Goal: Information Seeking & Learning: Learn about a topic

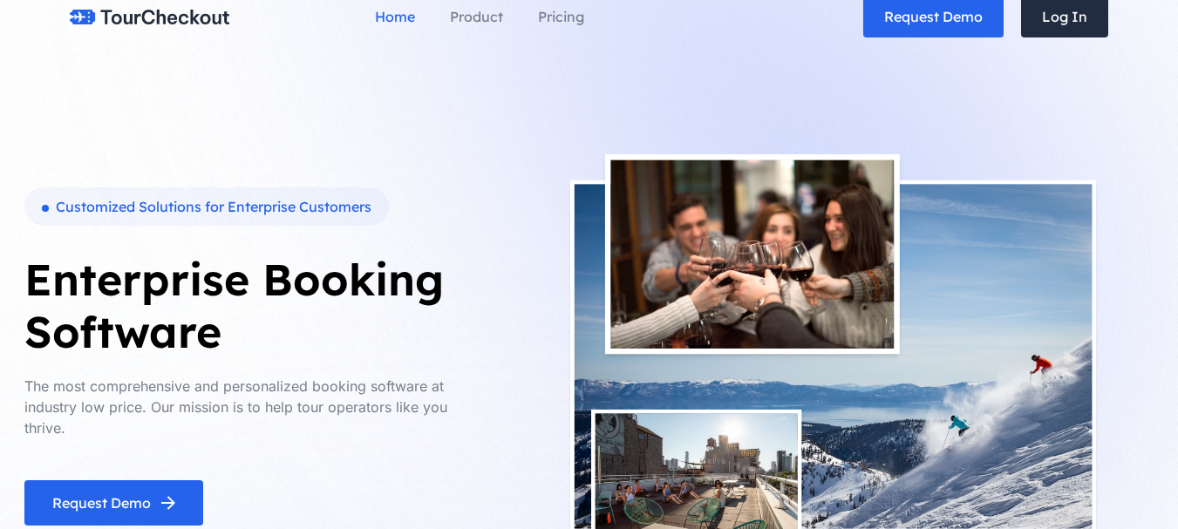
scroll to position [87, 0]
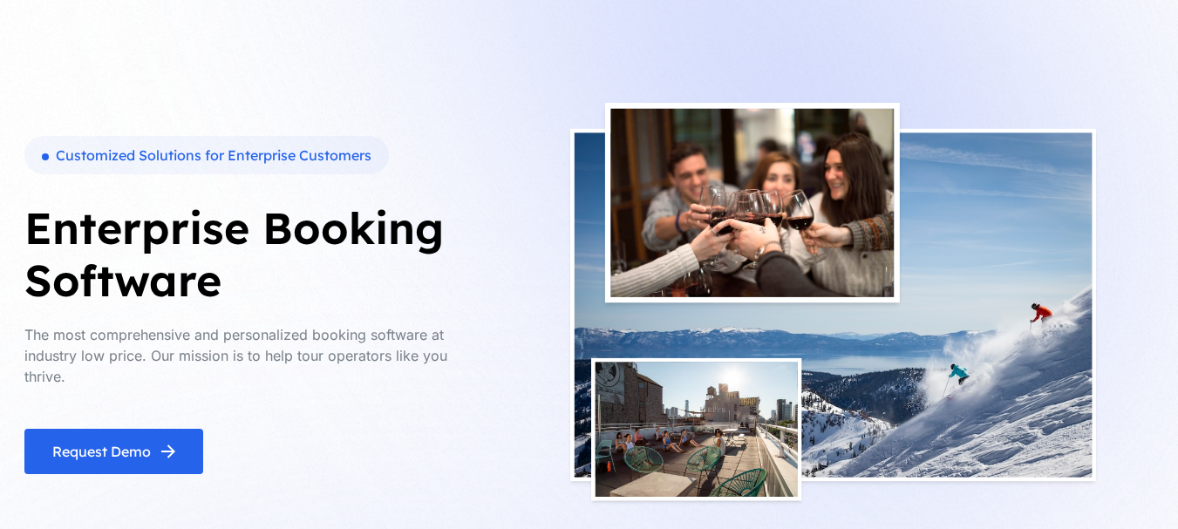
click at [260, 86] on div "Customized Solutions for Enterprise Customers Enterprise Booking Software The m…" at bounding box center [589, 305] width 1151 height 488
drag, startPoint x: 144, startPoint y: 157, endPoint x: 418, endPoint y: 140, distance: 274.3
click at [404, 162] on div "Customized Solutions for Enterprise Customers Enterprise Booking Software The m…" at bounding box center [255, 305] width 462 height 338
click at [427, 108] on div "Customized Solutions for Enterprise Customers Enterprise Booking Software The m…" at bounding box center [589, 305] width 1151 height 488
drag, startPoint x: 0, startPoint y: 218, endPoint x: 460, endPoint y: 227, distance: 460.5
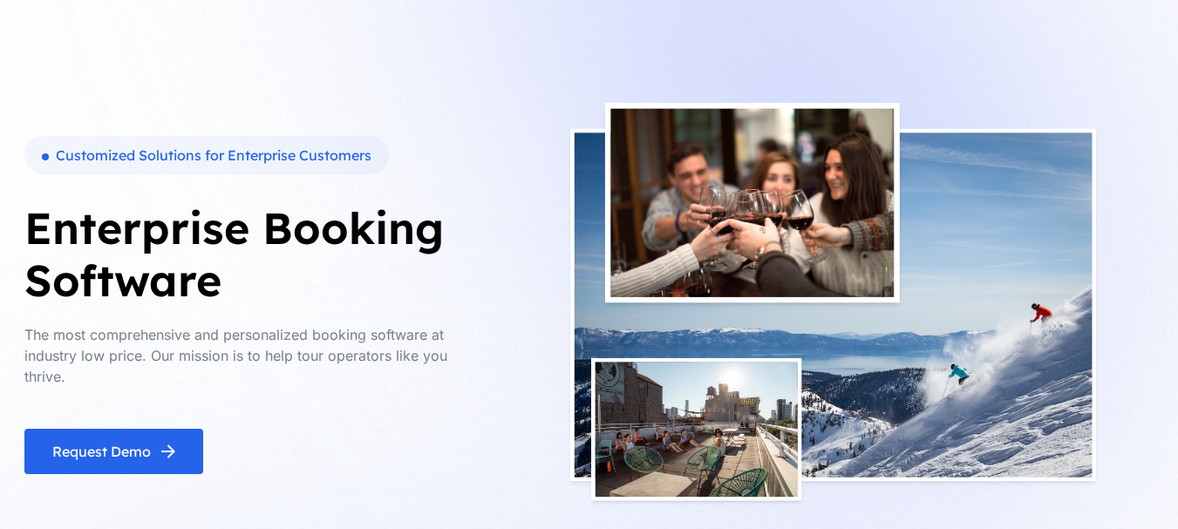
click at [202, 304] on section "Customized Solutions for Enterprise Customers Enterprise Booking Software The m…" at bounding box center [589, 283] width 1178 height 741
click at [412, 253] on h1 "Enterprise Booking Software" at bounding box center [255, 254] width 462 height 105
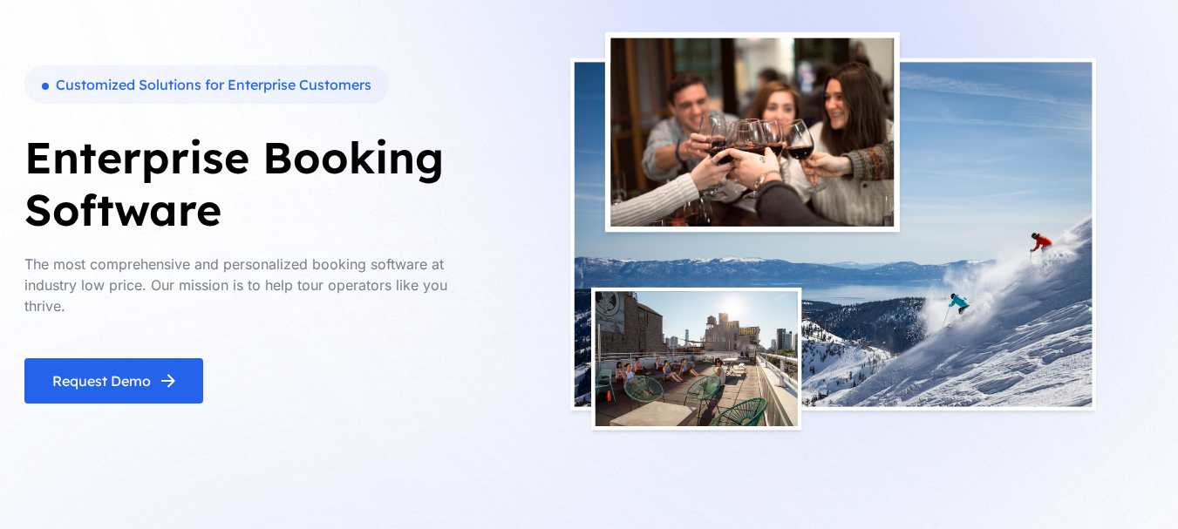
scroll to position [174, 0]
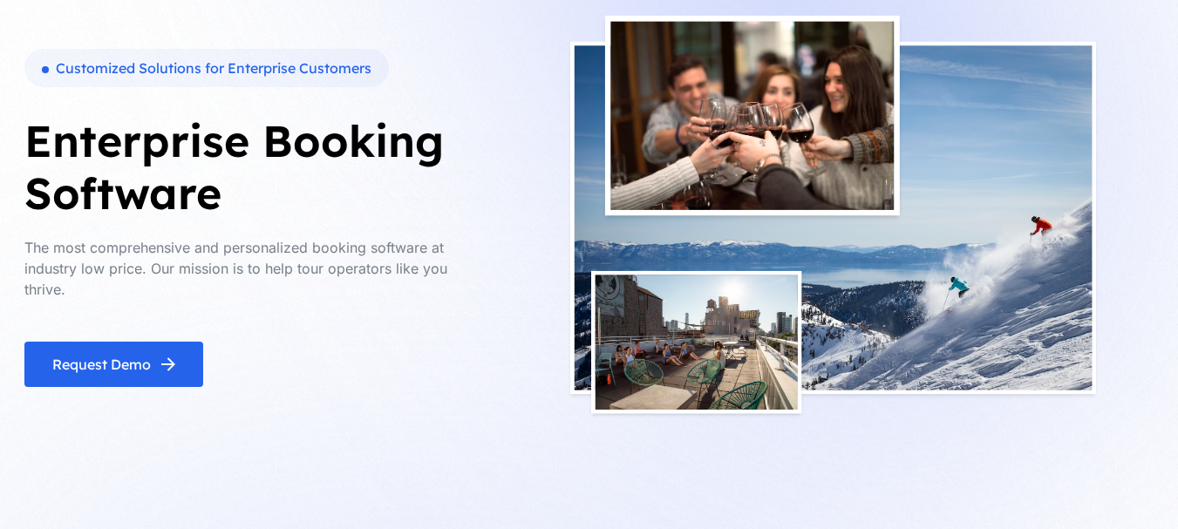
click at [300, 194] on h1 "Enterprise Booking Software" at bounding box center [255, 167] width 462 height 105
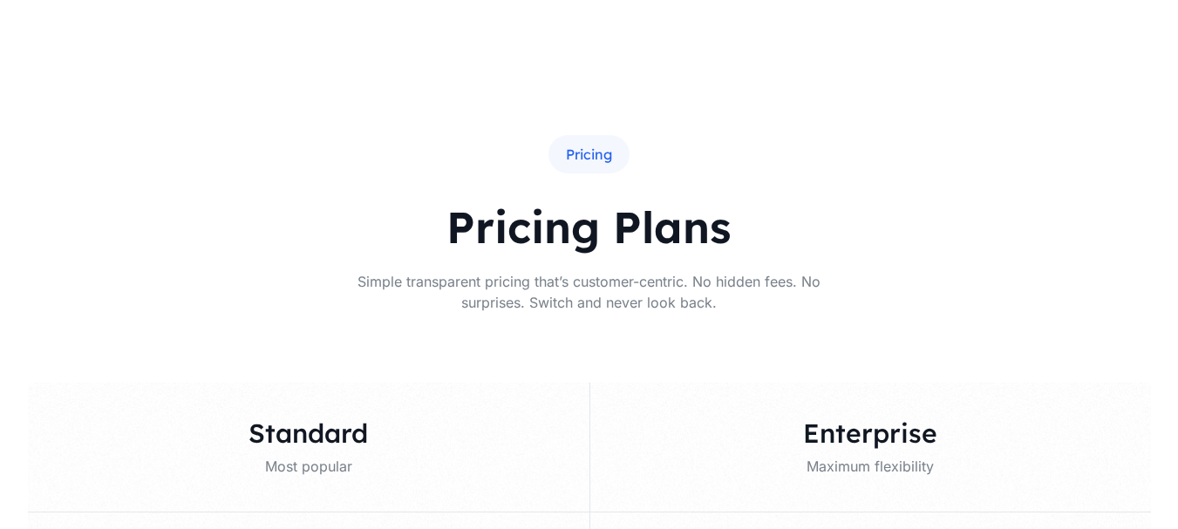
scroll to position [4772, 0]
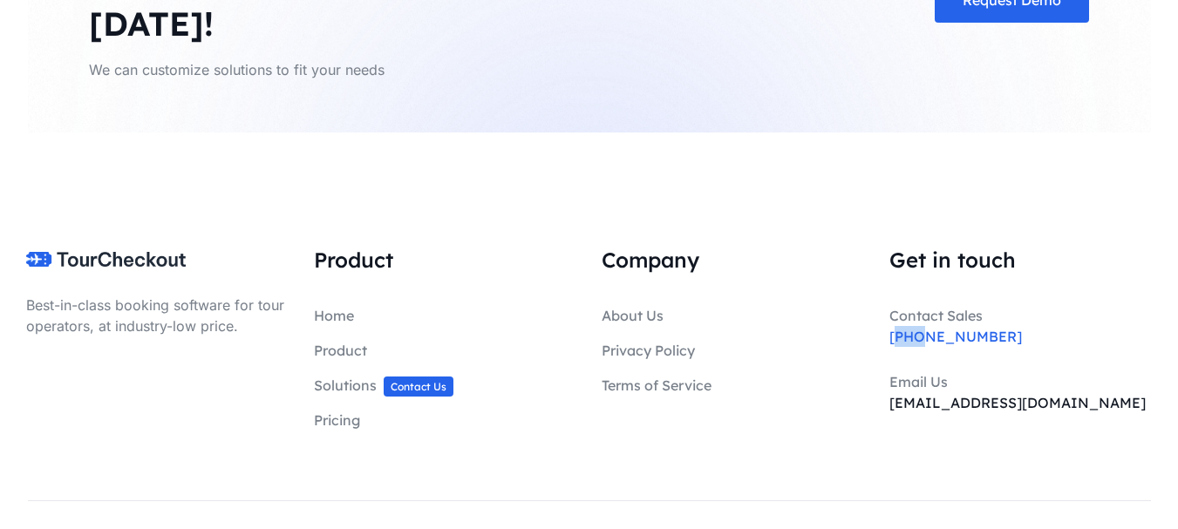
drag, startPoint x: 892, startPoint y: 293, endPoint x: 920, endPoint y: 290, distance: 28.0
click at [920, 328] on span "[PHONE_NUMBER]" at bounding box center [955, 336] width 133 height 17
click at [641, 342] on link "Privacy Policy" at bounding box center [648, 350] width 93 height 17
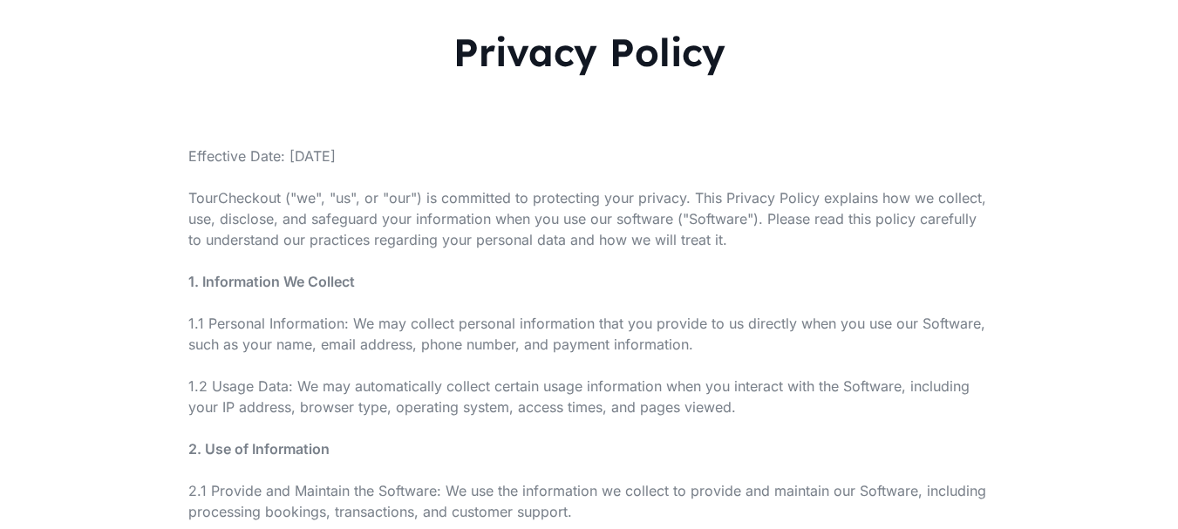
scroll to position [174, 0]
click at [297, 212] on p "TourCheckout ("we", "us", or "our") is committed to protecting your privacy. Th…" at bounding box center [589, 217] width 802 height 63
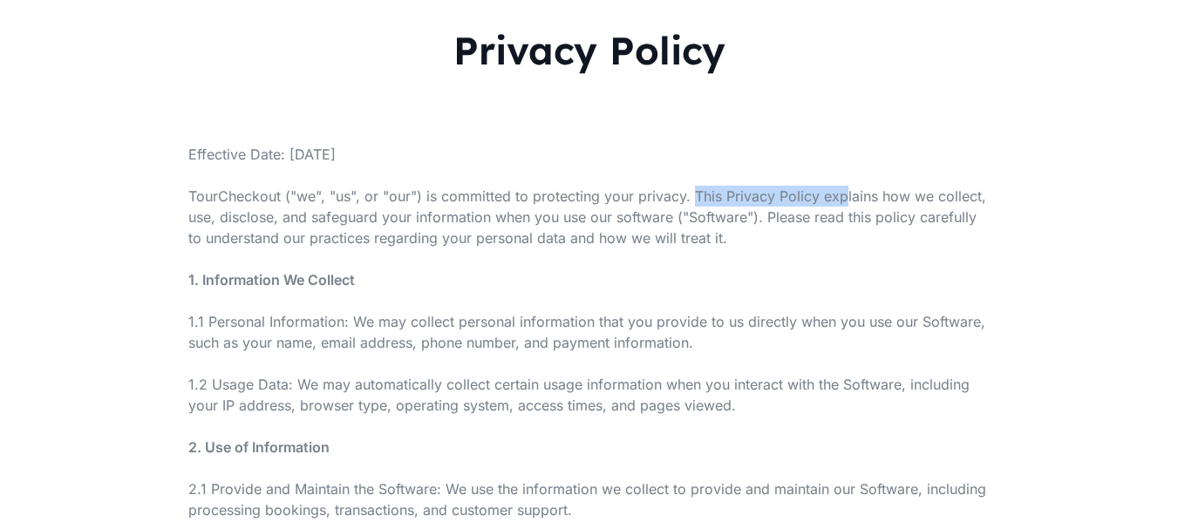
drag, startPoint x: 817, startPoint y: 201, endPoint x: 844, endPoint y: 201, distance: 27.0
click at [844, 201] on p "TourCheckout ("we", "us", or "our") is committed to protecting your privacy. Th…" at bounding box center [589, 217] width 802 height 63
drag, startPoint x: 575, startPoint y: 227, endPoint x: 942, endPoint y: 232, distance: 366.3
click at [575, 228] on p "TourCheckout ("we", "us", or "our") is committed to protecting your privacy. Th…" at bounding box center [589, 217] width 802 height 63
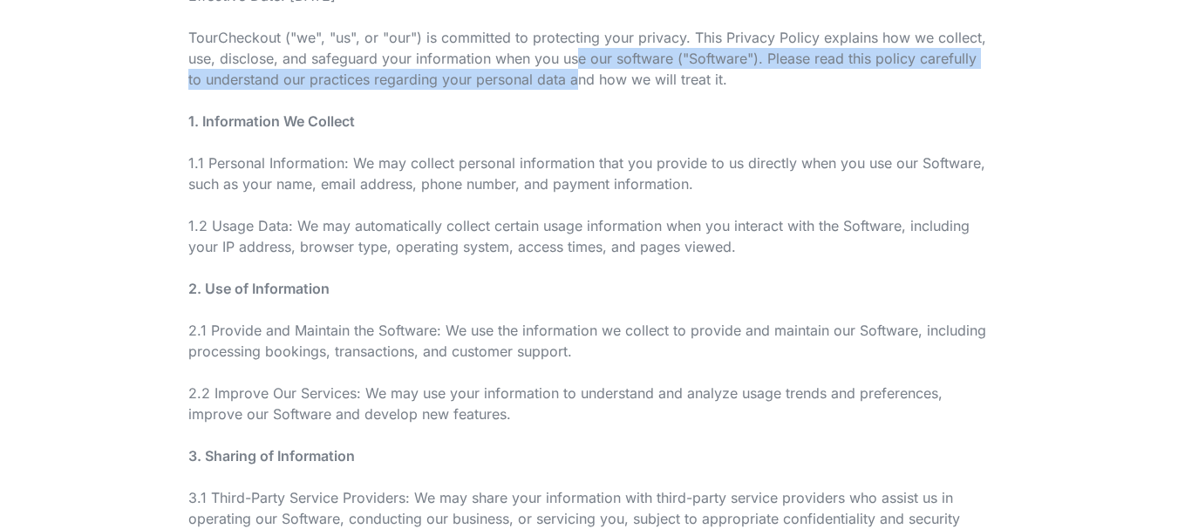
scroll to position [349, 0]
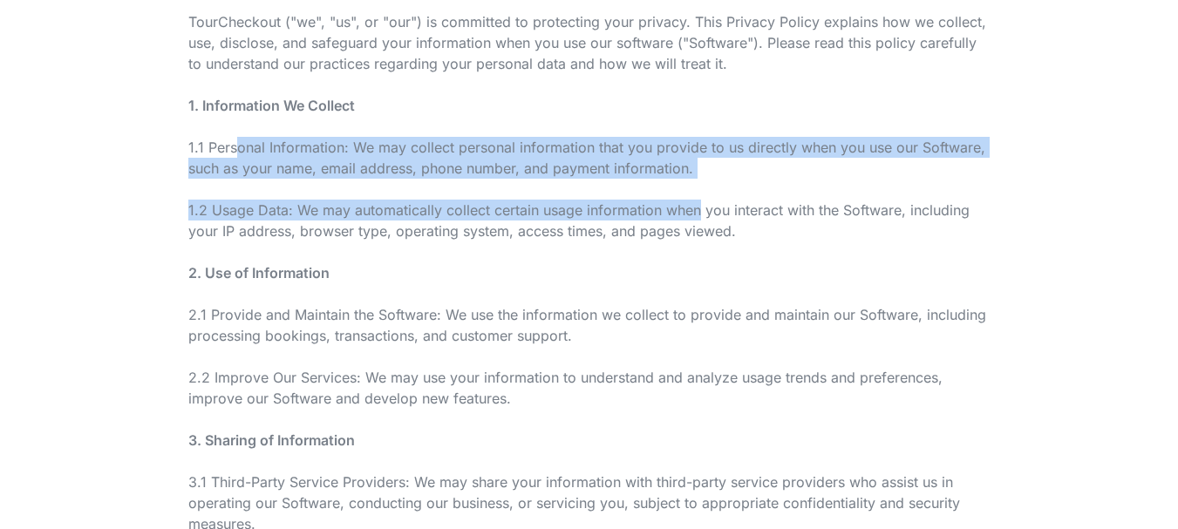
drag, startPoint x: 516, startPoint y: 157, endPoint x: 805, endPoint y: 189, distance: 290.4
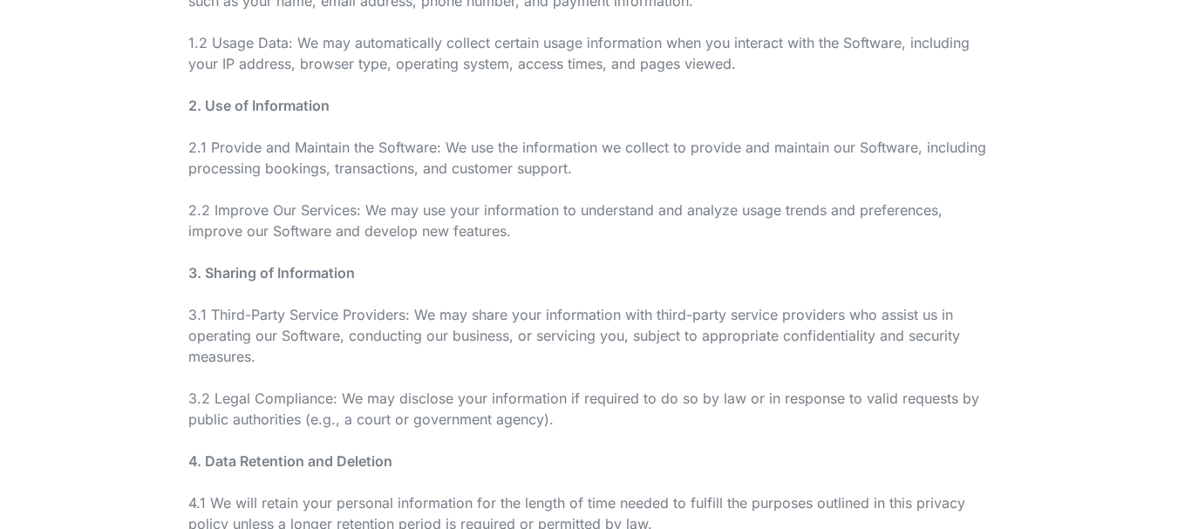
scroll to position [523, 0]
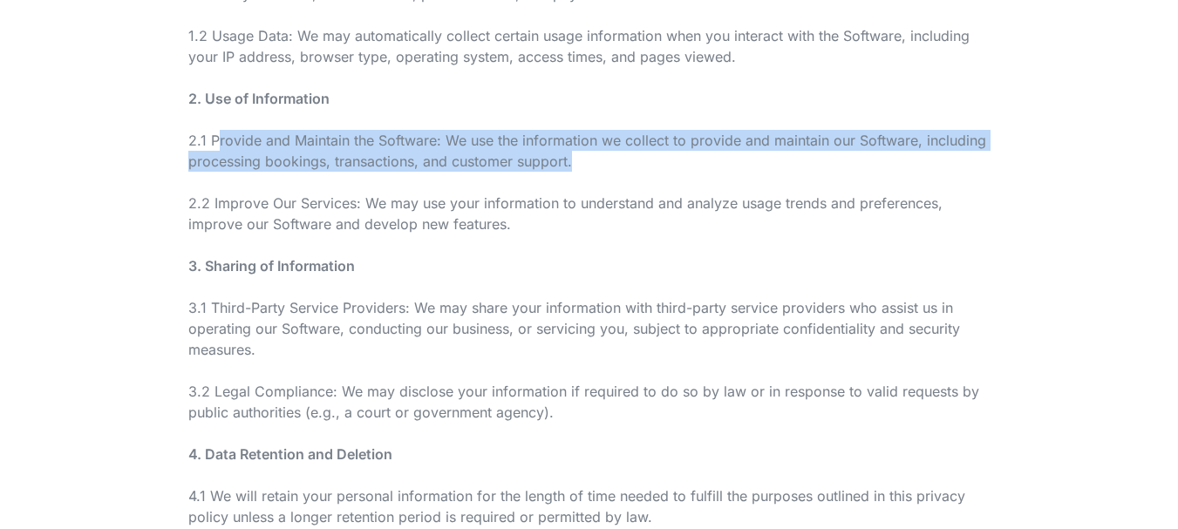
drag, startPoint x: 216, startPoint y: 140, endPoint x: 671, endPoint y: 163, distance: 455.7
click at [671, 160] on p "2.1 Provide and Maintain the Software: We use the information we collect to pro…" at bounding box center [589, 151] width 802 height 42
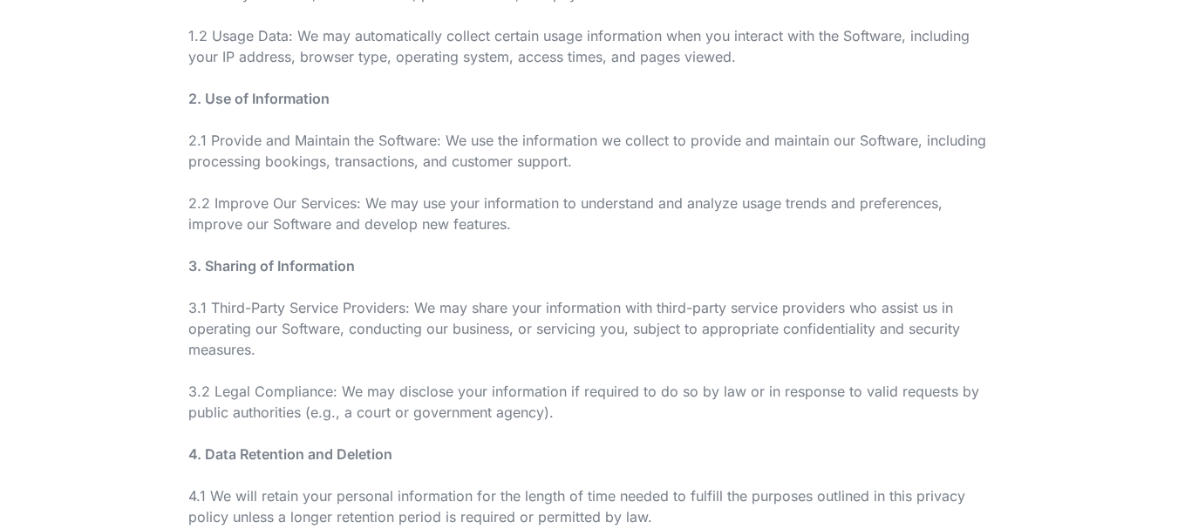
click at [782, 176] on div "Effective Date: [DATE] TourCheckout ("we", "us", or "our") is committed to prot…" at bounding box center [589, 464] width 802 height 1339
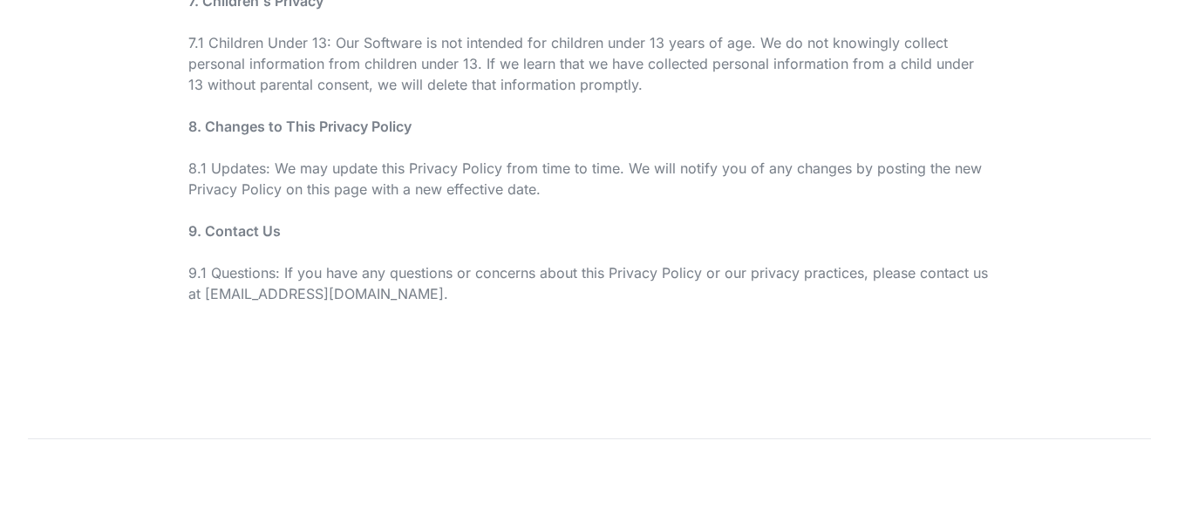
scroll to position [1395, 0]
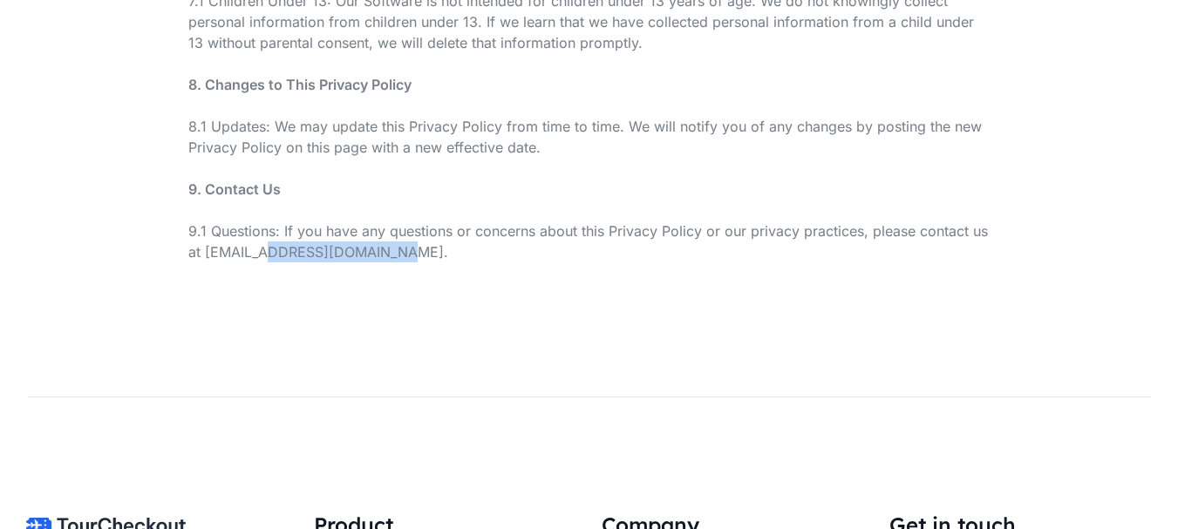
drag, startPoint x: 269, startPoint y: 251, endPoint x: 418, endPoint y: 256, distance: 148.3
click at [418, 256] on p "9.1 Questions: If you have any questions or concerns about this Privacy Policy …" at bounding box center [589, 242] width 802 height 42
copy p "[DOMAIN_NAME]."
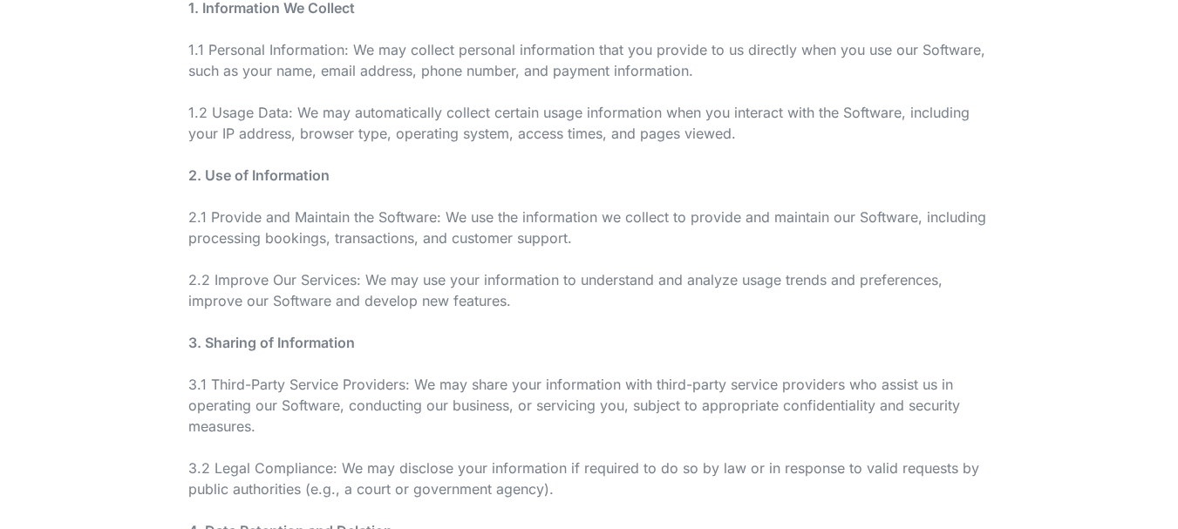
scroll to position [0, 0]
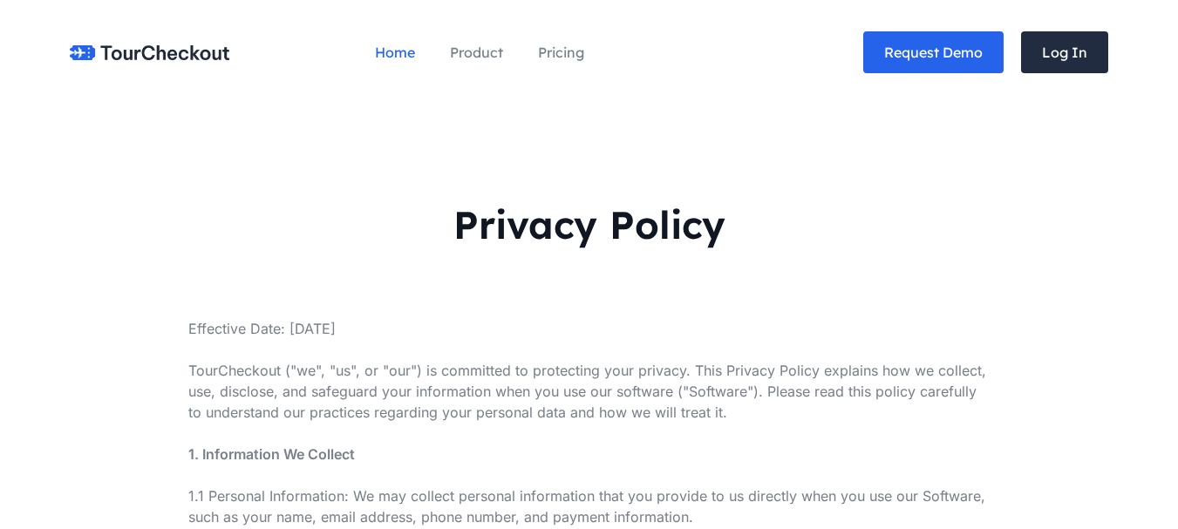
click at [201, 52] on img at bounding box center [150, 52] width 160 height 15
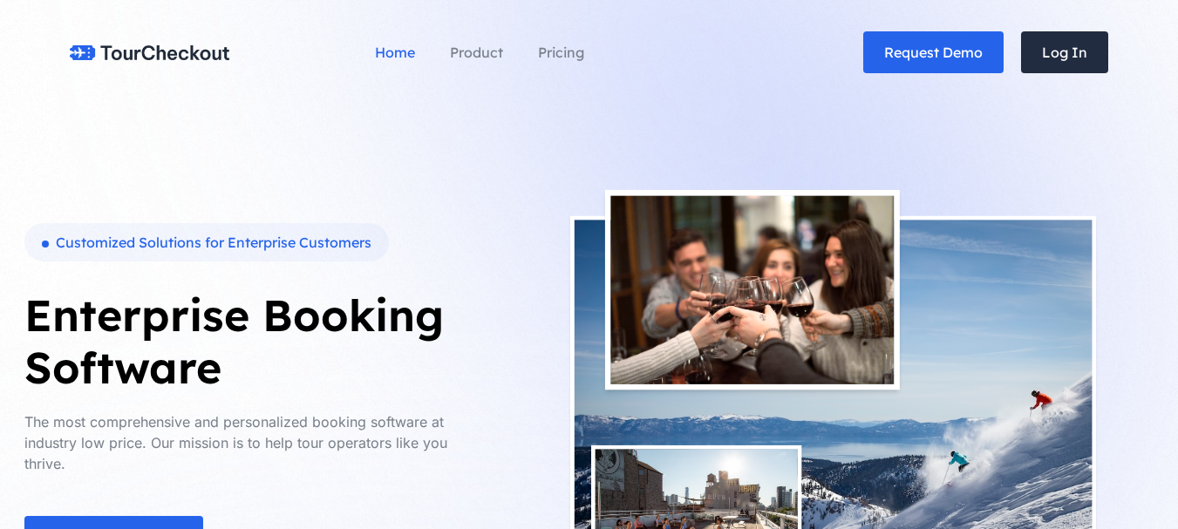
scroll to position [87, 0]
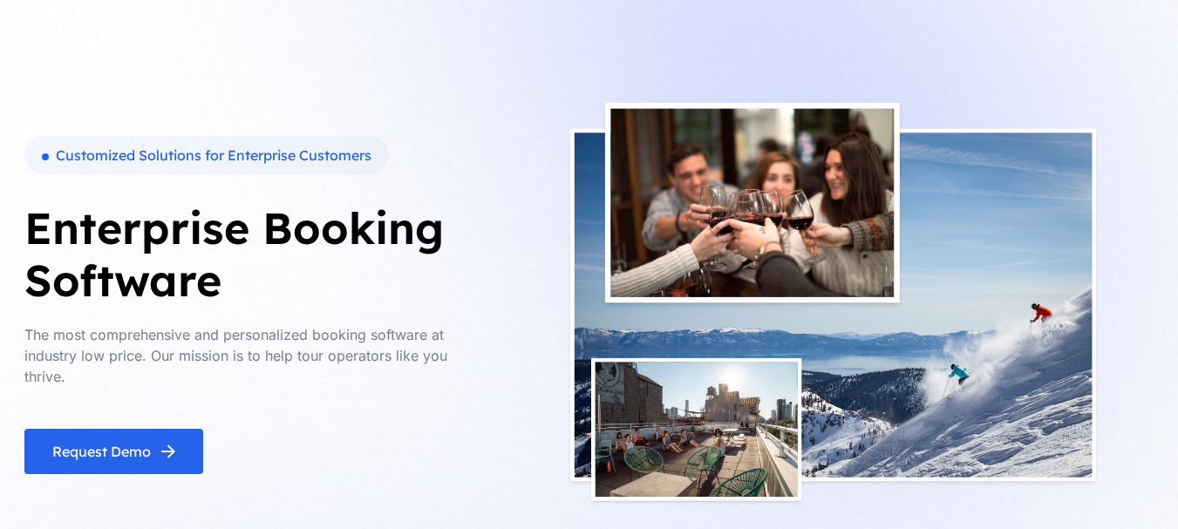
drag, startPoint x: 30, startPoint y: 227, endPoint x: 236, endPoint y: 294, distance: 217.3
click at [227, 291] on h1 "Enterprise Booking Software" at bounding box center [255, 254] width 462 height 105
click at [276, 289] on h1 "Enterprise Booking Software" at bounding box center [255, 254] width 462 height 105
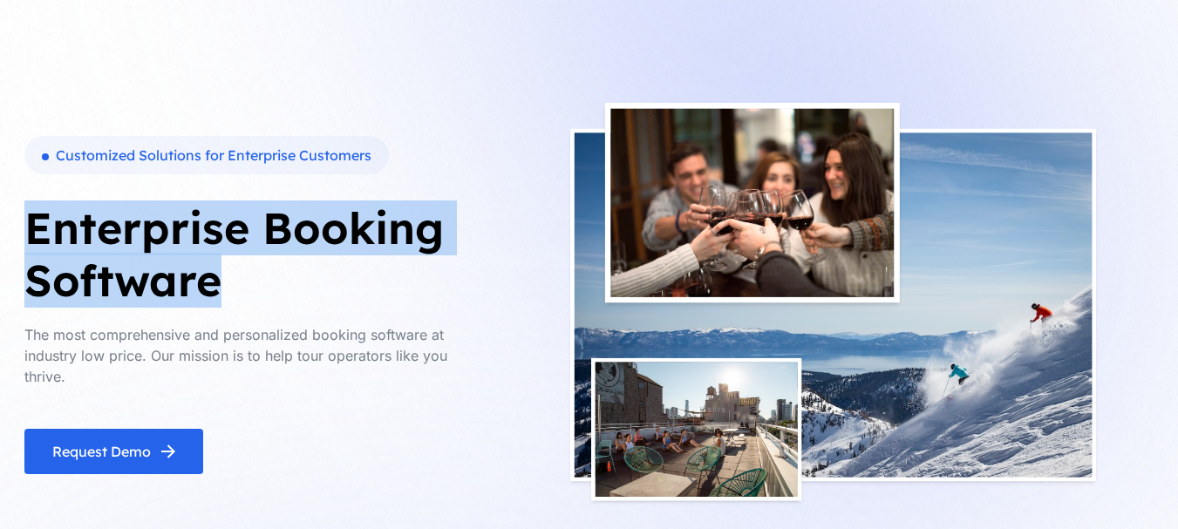
drag, startPoint x: 252, startPoint y: 296, endPoint x: 17, endPoint y: 229, distance: 244.0
click at [17, 229] on div "Customized Solutions for Enterprise Customers Enterprise Booking Software The m…" at bounding box center [301, 305] width 575 height 338
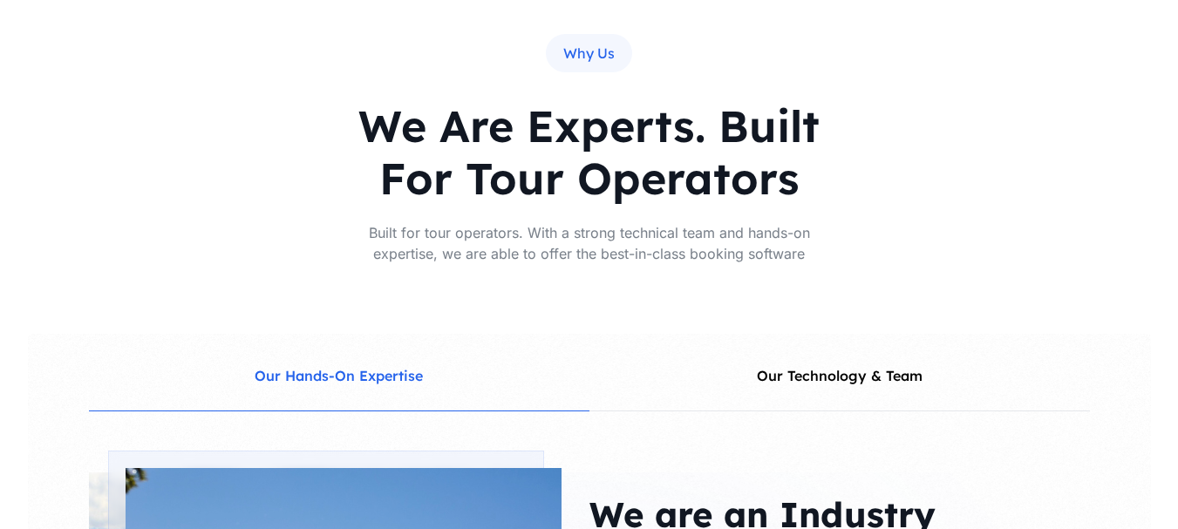
scroll to position [1895, 0]
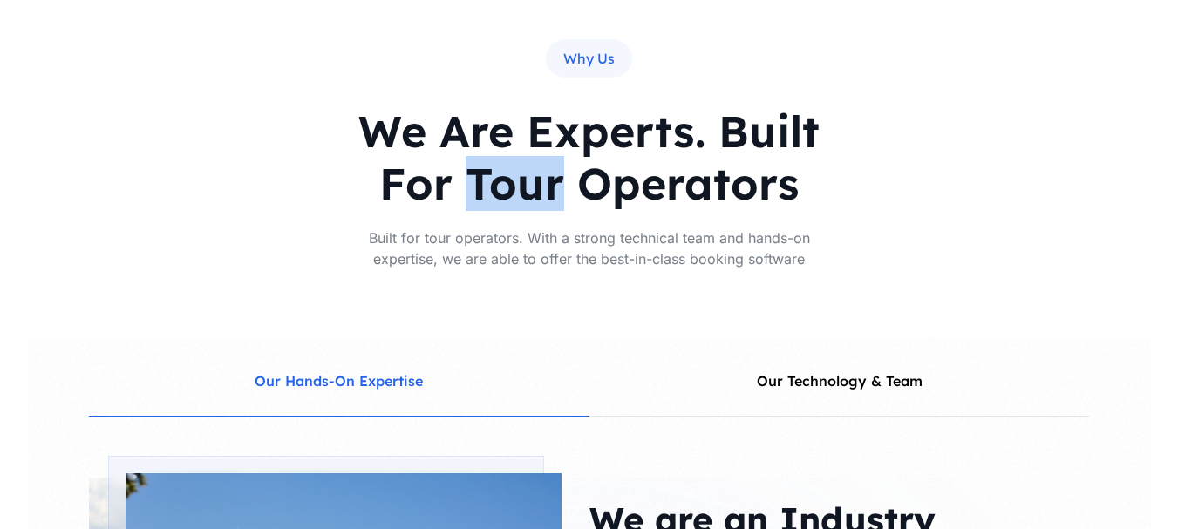
drag, startPoint x: 460, startPoint y: 183, endPoint x: 565, endPoint y: 193, distance: 105.1
click at [565, 193] on h2 "We Are Experts. Built For Tour Operators" at bounding box center [589, 158] width 497 height 105
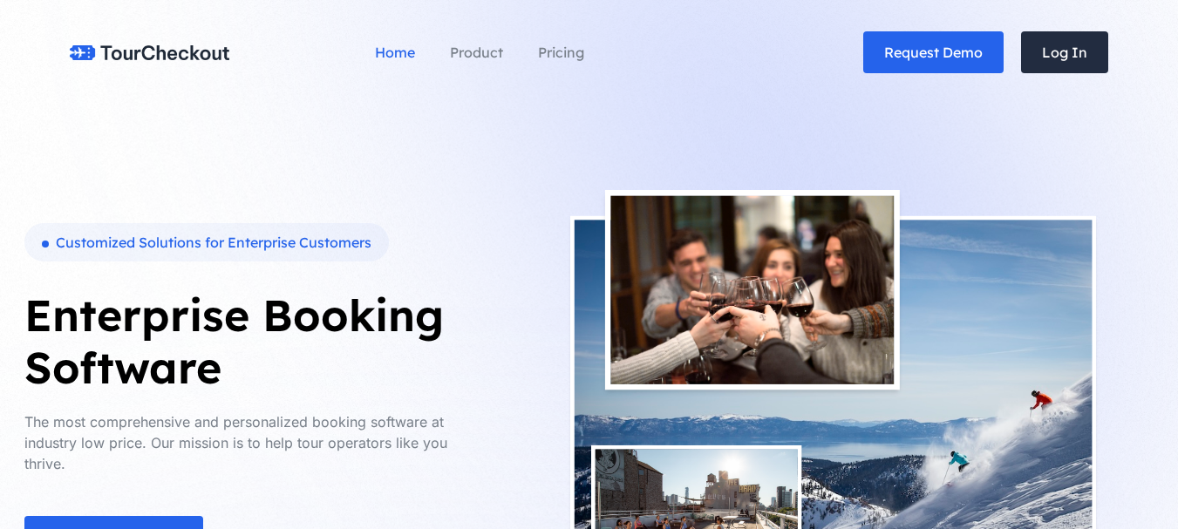
scroll to position [174, 0]
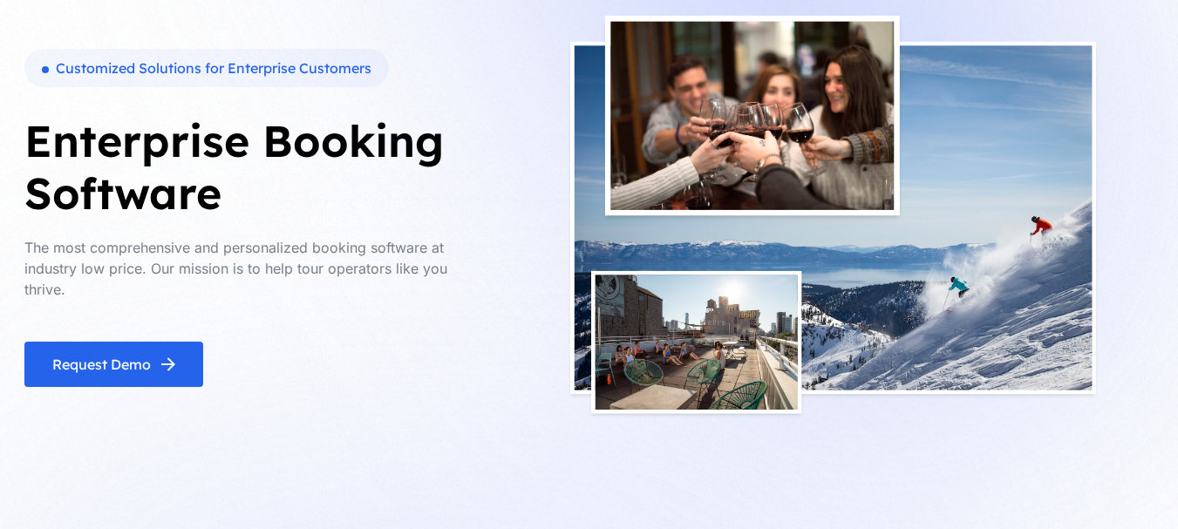
drag, startPoint x: 10, startPoint y: 130, endPoint x: 294, endPoint y: 201, distance: 292.9
click at [220, 186] on section "Customized Solutions for Enterprise Customers Enterprise Booking Software The m…" at bounding box center [589, 196] width 1178 height 741
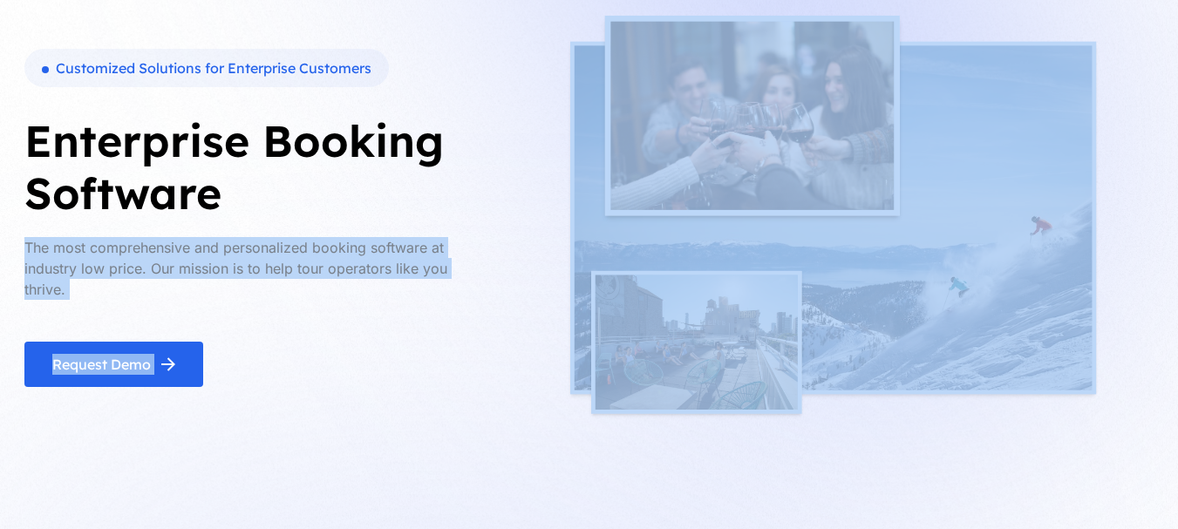
click at [325, 190] on h1 "Enterprise Booking Software" at bounding box center [255, 167] width 462 height 105
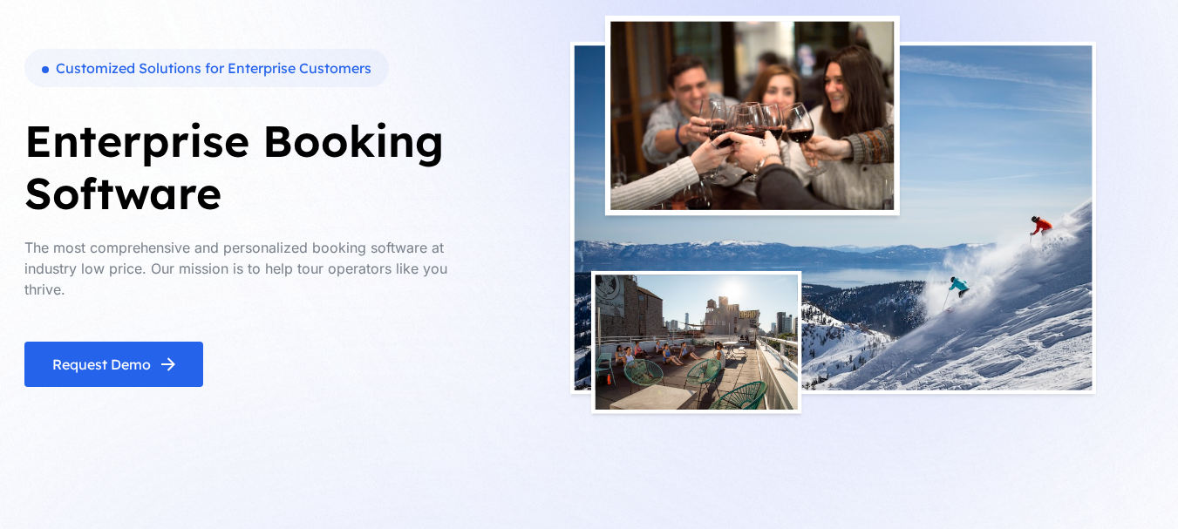
click at [239, 190] on h1 "Enterprise Booking Software" at bounding box center [255, 167] width 462 height 105
drag, startPoint x: 311, startPoint y: 244, endPoint x: 397, endPoint y: 256, distance: 86.3
click at [408, 259] on p "The most comprehensive and personalized booking software at industry low price.…" at bounding box center [255, 268] width 462 height 63
click at [220, 178] on h1 "Enterprise Booking Software" at bounding box center [255, 167] width 462 height 105
drag, startPoint x: 11, startPoint y: 136, endPoint x: 263, endPoint y: 179, distance: 255.6
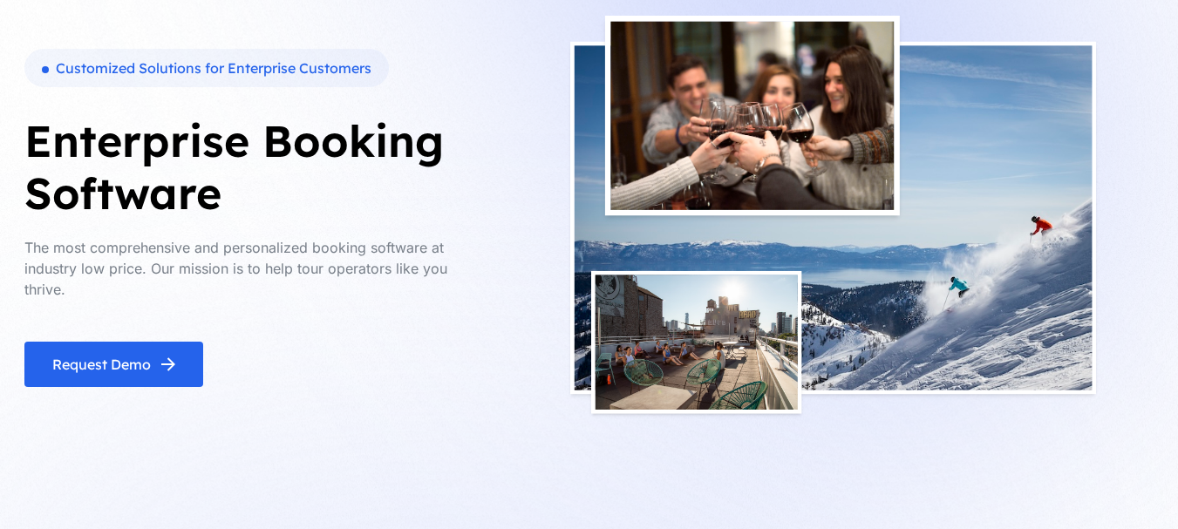
click at [267, 180] on section "Customized Solutions for Enterprise Customers Enterprise Booking Software The m…" at bounding box center [589, 196] width 1178 height 741
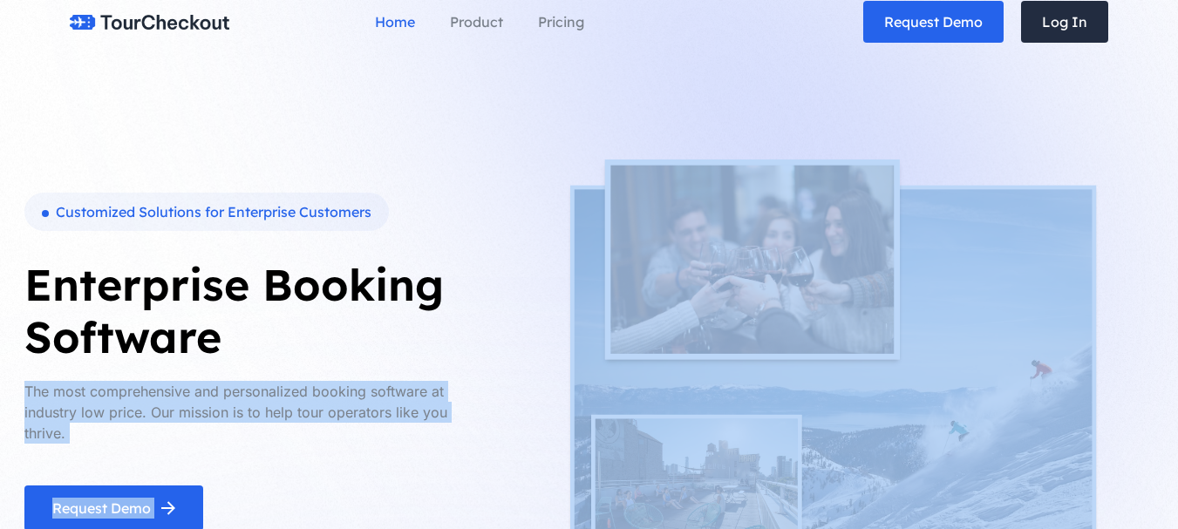
scroll to position [0, 0]
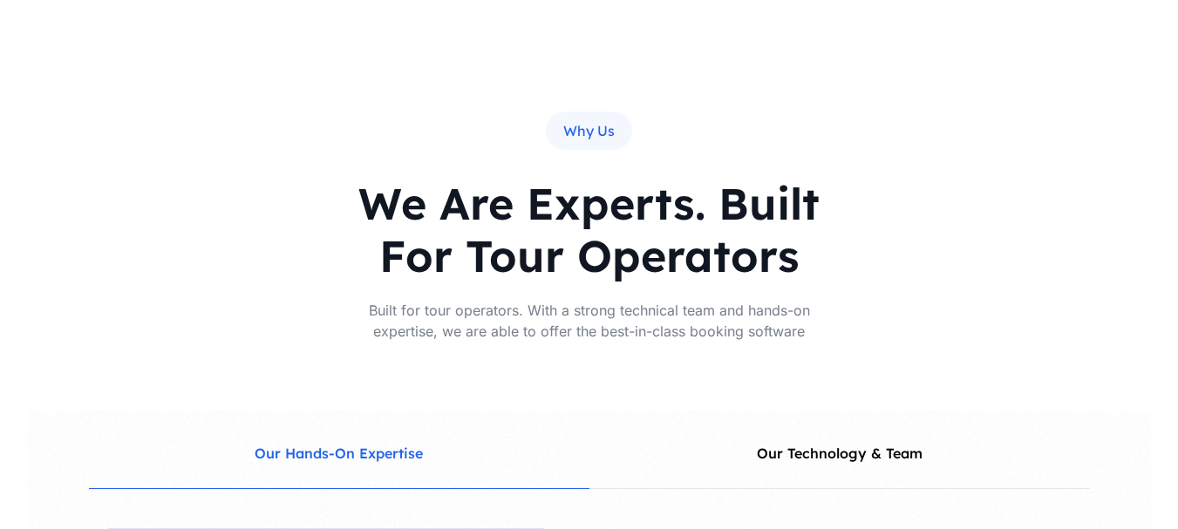
scroll to position [1831, 0]
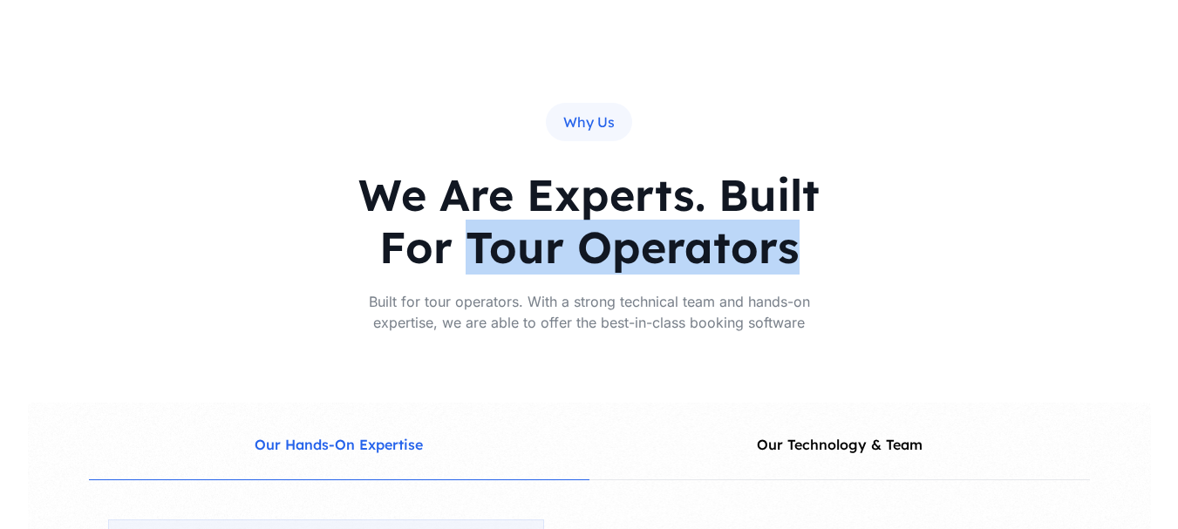
drag, startPoint x: 472, startPoint y: 244, endPoint x: 819, endPoint y: 248, distance: 347.1
click at [819, 248] on h2 "We Are Experts. Built For Tour Operators" at bounding box center [589, 221] width 497 height 105
click at [932, 249] on div "Why Us We Are Experts. Built For Tour Operators Built for tour operators. With …" at bounding box center [589, 190] width 1123 height 286
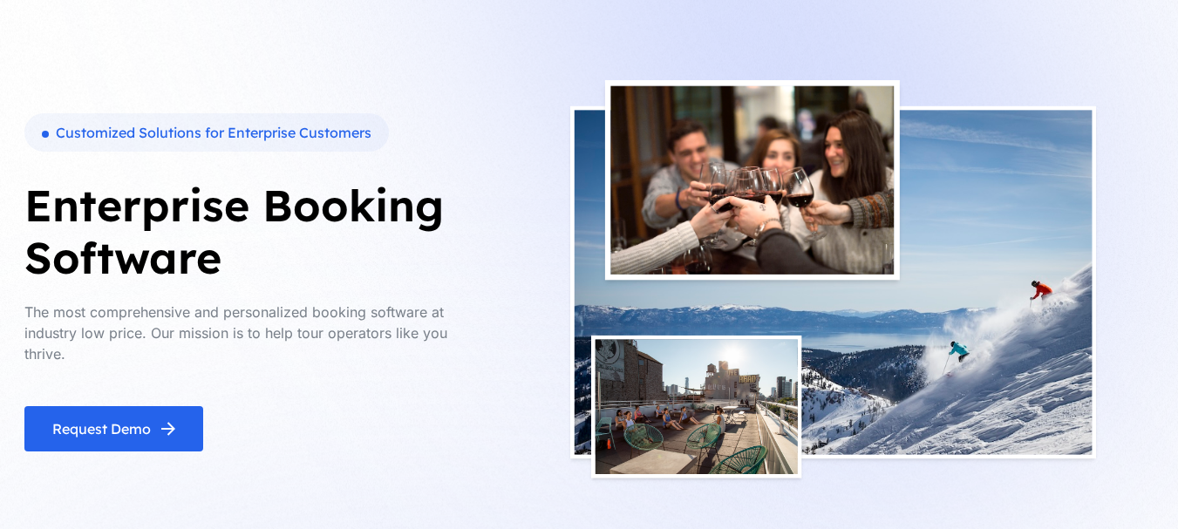
scroll to position [87, 0]
